Goal: Information Seeking & Learning: Learn about a topic

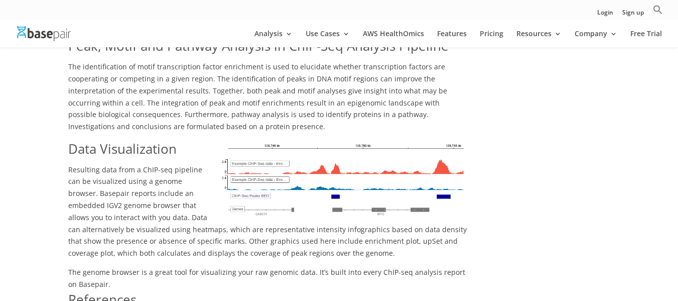
scroll to position [1559, 0]
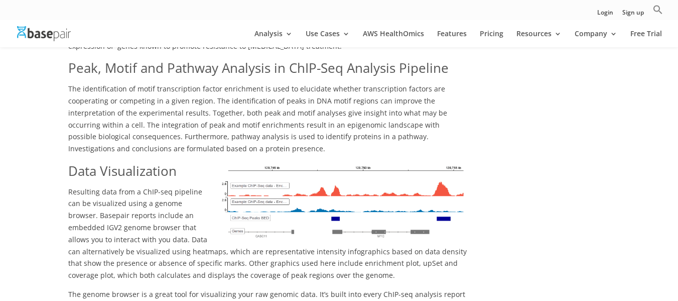
click at [279, 162] on img at bounding box center [342, 201] width 251 height 79
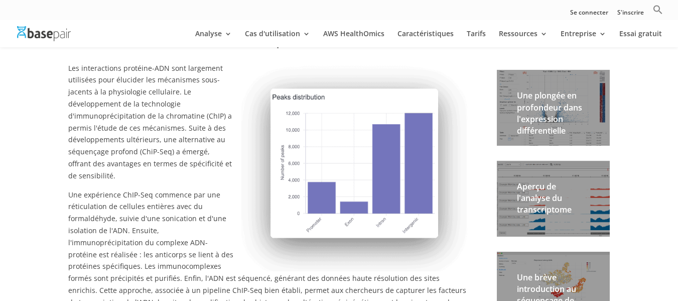
scroll to position [217, 0]
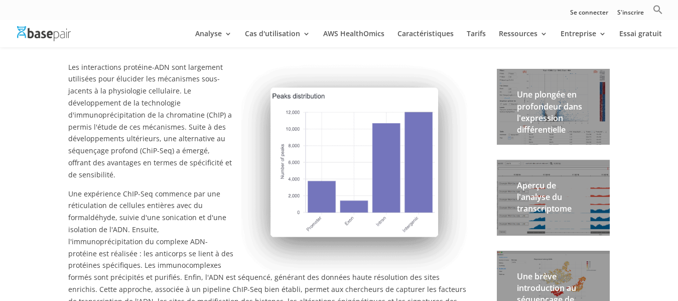
click at [242, 243] on img at bounding box center [355, 162] width 226 height 216
click at [187, 271] on p "Une expérience ChIP-Seq commence par une réticulation de cellules entières avec…" at bounding box center [267, 257] width 399 height 139
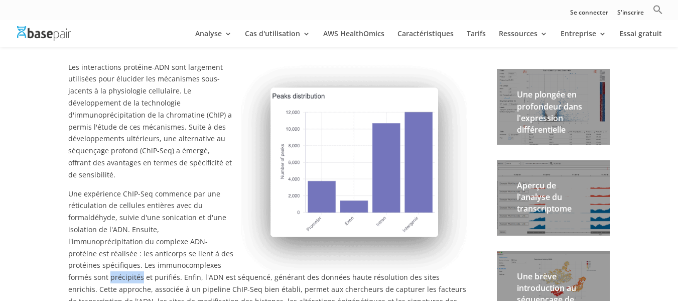
click at [187, 271] on p "Une expérience ChIP-Seq commence par une réticulation de cellules entières avec…" at bounding box center [267, 257] width 399 height 139
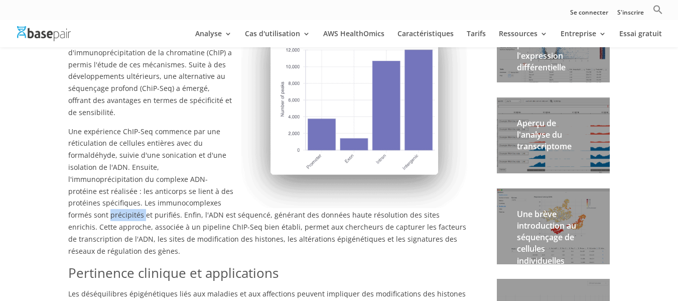
scroll to position [289, 0]
